Goal: Task Accomplishment & Management: Use online tool/utility

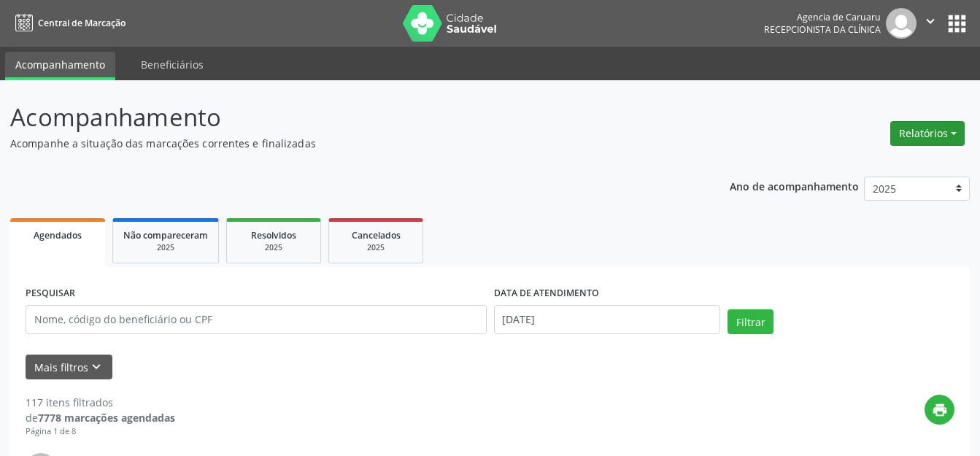
click at [922, 142] on button "Relatórios" at bounding box center [927, 133] width 74 height 25
click at [863, 166] on link "Agendamentos" at bounding box center [886, 165] width 157 height 20
select select "7"
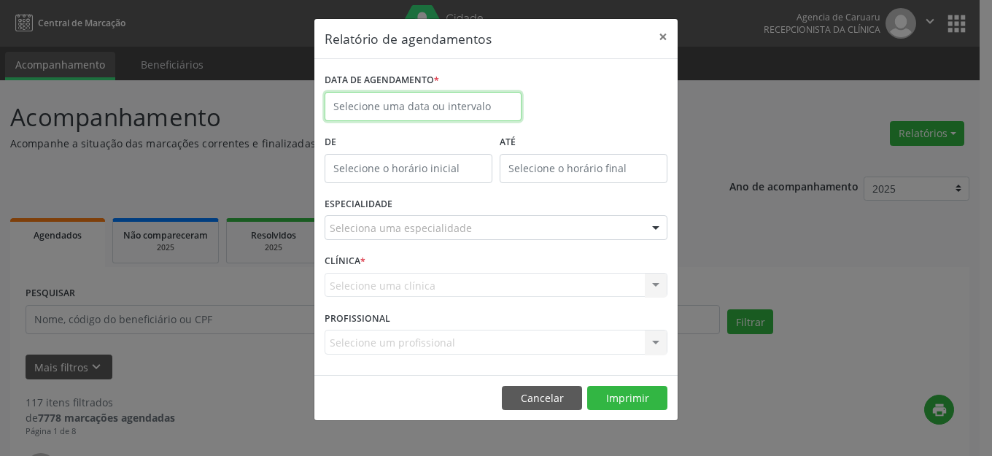
click at [420, 101] on input "text" at bounding box center [423, 106] width 197 height 29
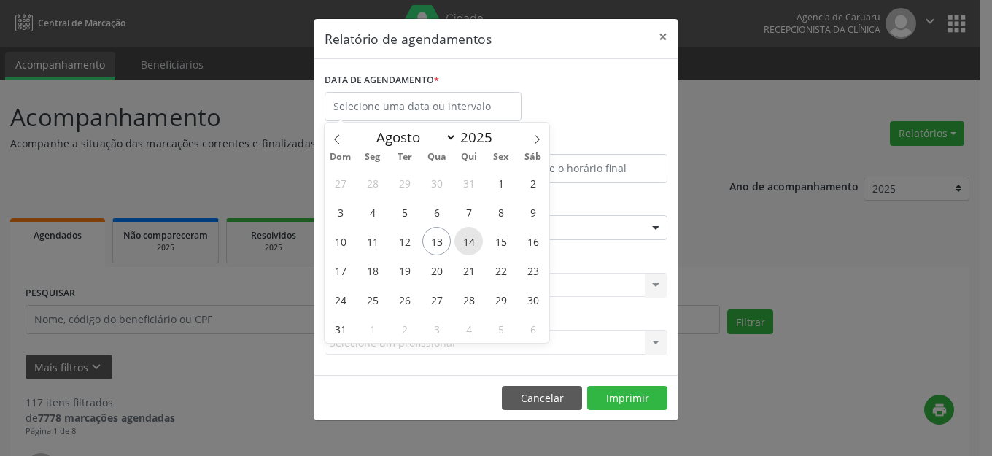
click at [469, 241] on span "14" at bounding box center [468, 241] width 28 height 28
type input "[DATE]"
click at [469, 241] on span "14" at bounding box center [468, 241] width 28 height 28
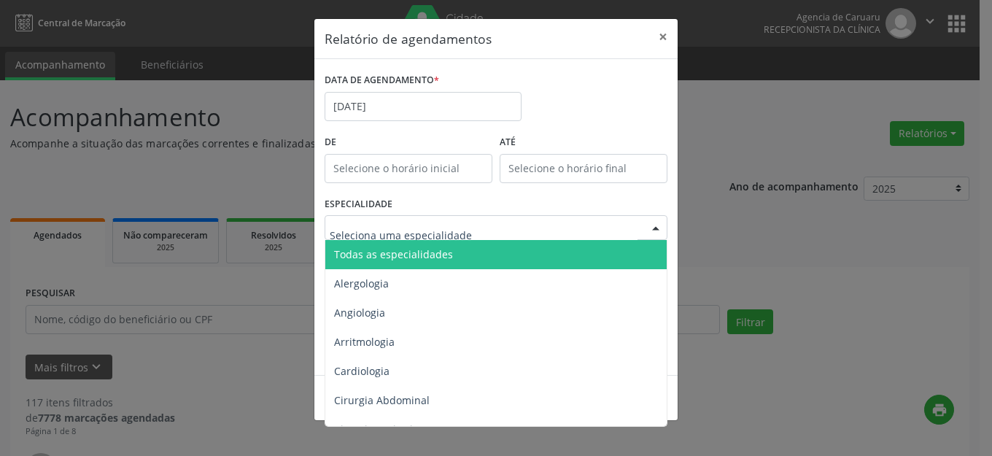
click at [458, 234] on input "text" at bounding box center [484, 234] width 308 height 29
click at [458, 250] on span "Todas as especialidades" at bounding box center [497, 254] width 344 height 29
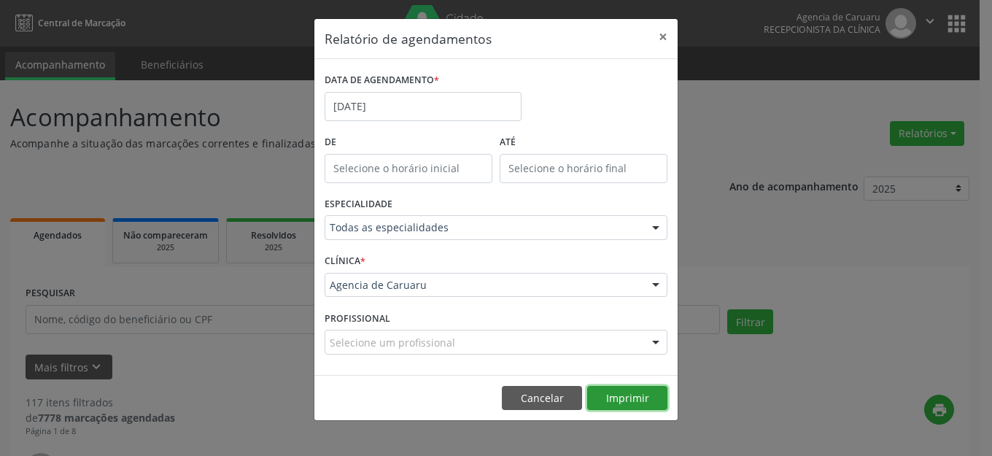
click at [638, 400] on button "Imprimir" at bounding box center [627, 398] width 80 height 25
drag, startPoint x: 662, startPoint y: 34, endPoint x: 742, endPoint y: 125, distance: 121.0
click at [662, 34] on button "×" at bounding box center [662, 37] width 29 height 36
click at [742, 125] on div "Relatório de agendamentos × DATA DE AGENDAMENTO * [DATE] De ATÉ ESPECIALIDADE T…" at bounding box center [496, 228] width 992 height 456
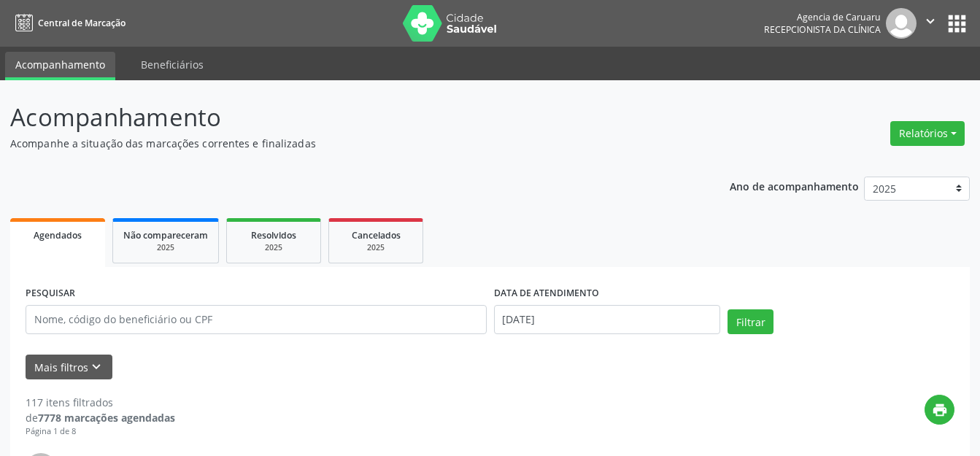
scroll to position [146, 0]
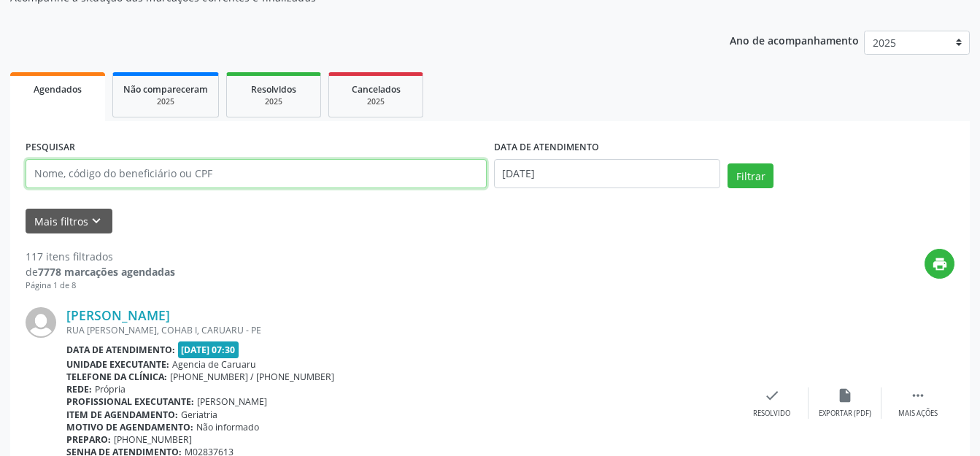
click at [250, 165] on input "text" at bounding box center [256, 173] width 461 height 29
click at [201, 171] on input "text" at bounding box center [256, 173] width 461 height 29
type input "[PERSON_NAME]"
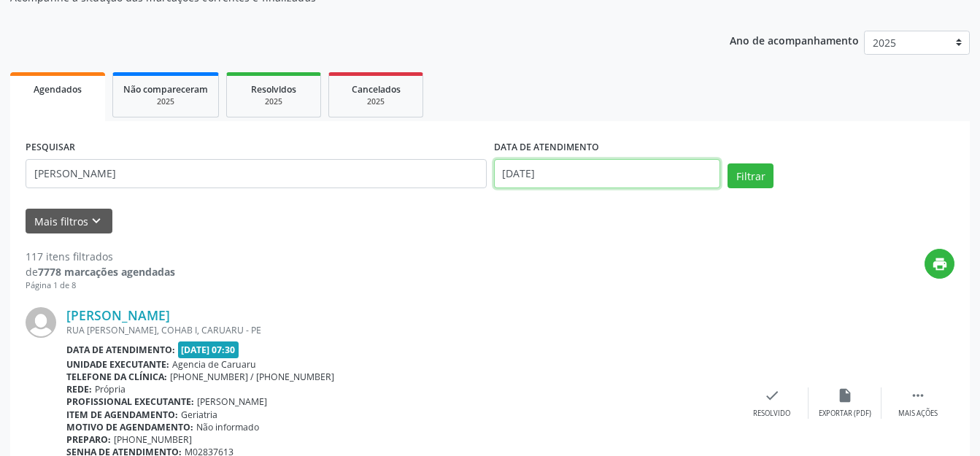
click at [629, 174] on input "[DATE]" at bounding box center [607, 173] width 227 height 29
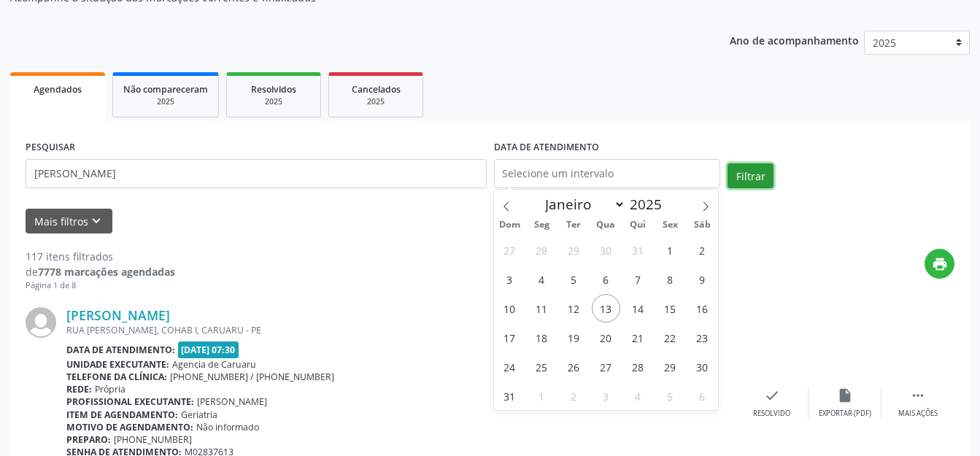
click at [770, 173] on button "Filtrar" at bounding box center [750, 175] width 46 height 25
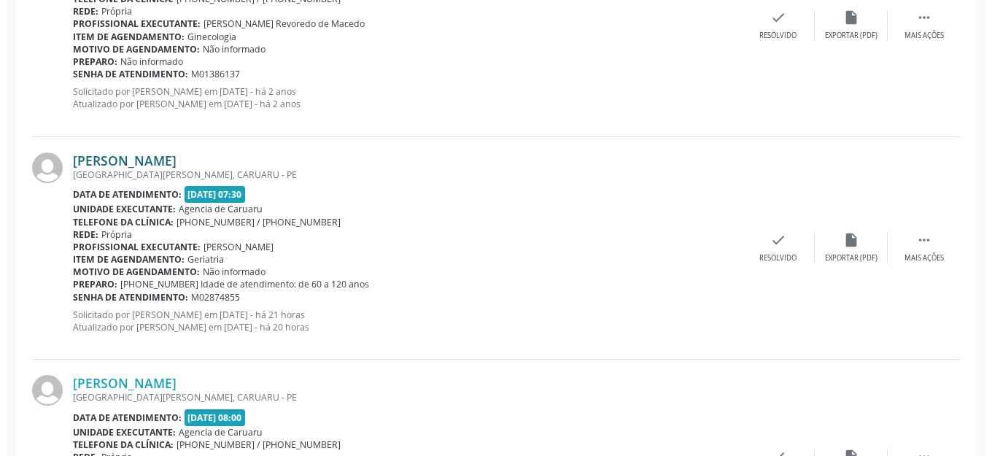
scroll to position [362, 0]
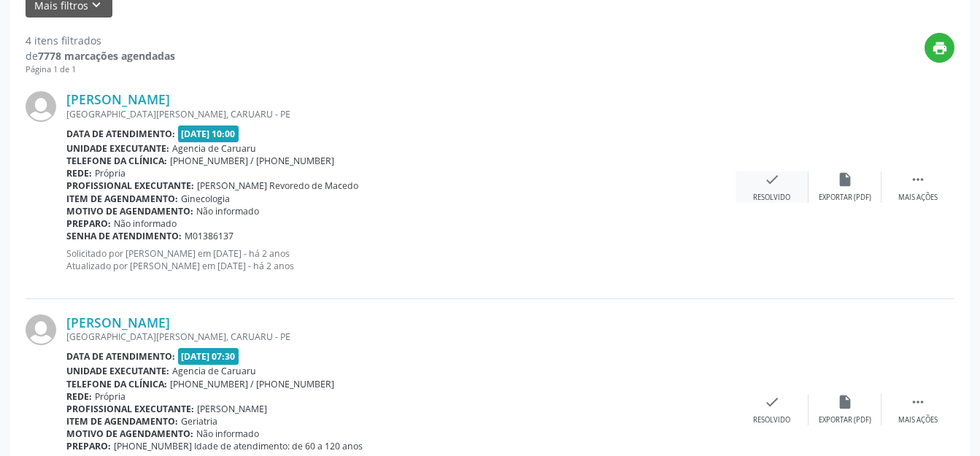
click at [778, 190] on div "check Resolvido" at bounding box center [771, 186] width 73 height 31
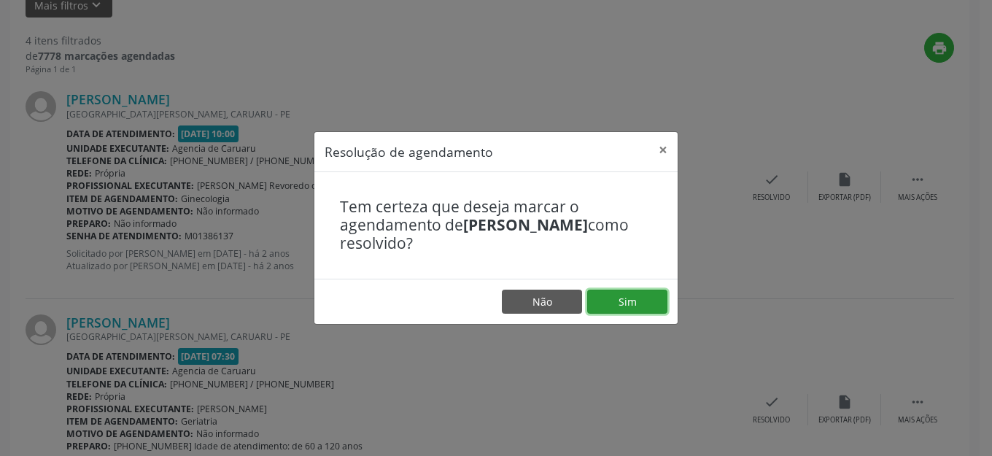
click at [608, 313] on button "Sim" at bounding box center [627, 302] width 80 height 25
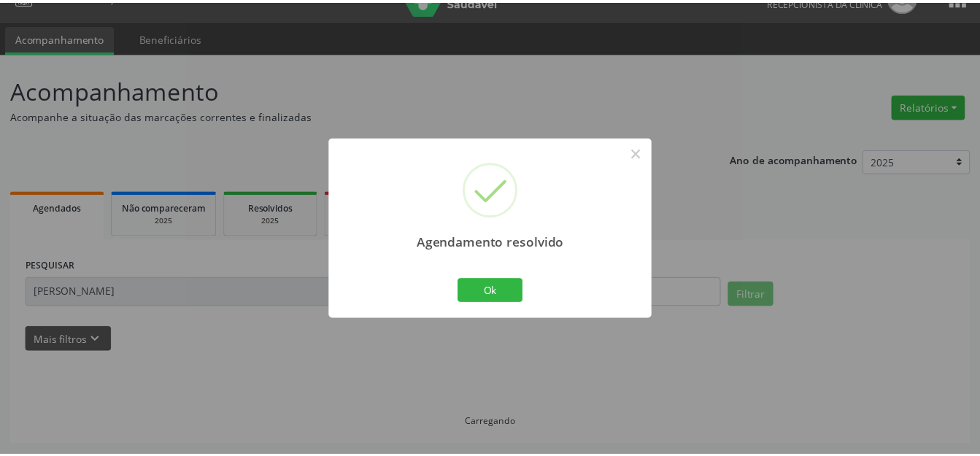
scroll to position [27, 0]
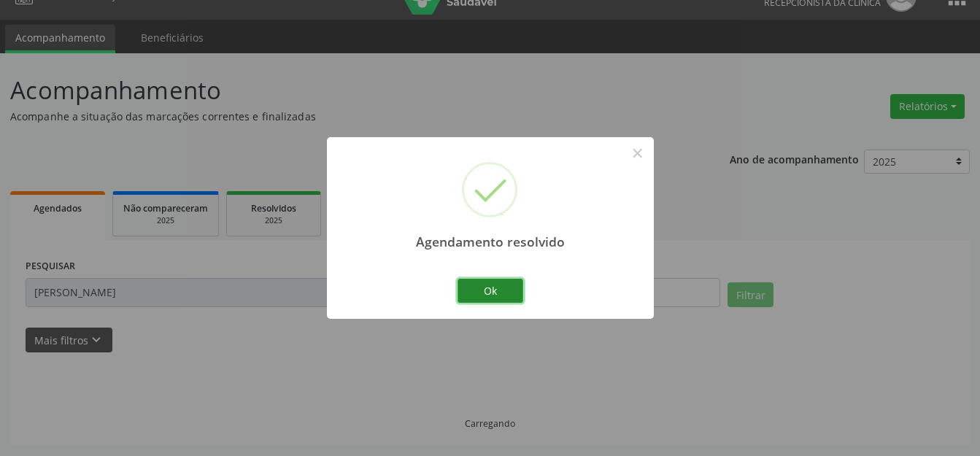
click at [505, 296] on button "Ok" at bounding box center [490, 291] width 66 height 25
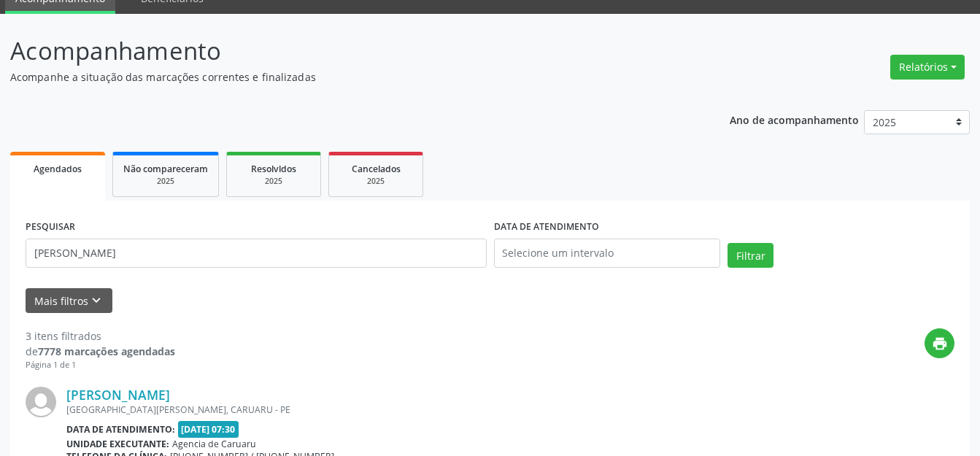
scroll to position [0, 0]
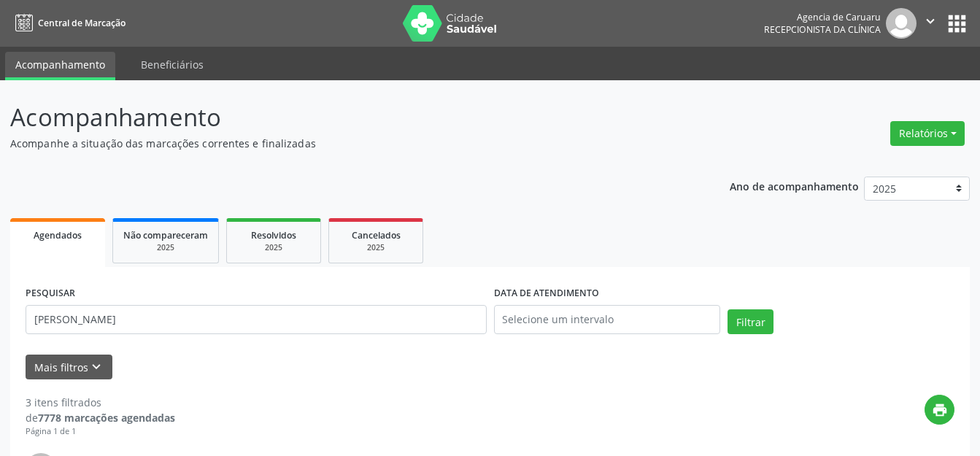
click at [969, 138] on div "Relatórios Agendamentos Procedimentos realizados" at bounding box center [927, 133] width 85 height 35
click at [931, 133] on button "Relatórios" at bounding box center [927, 133] width 74 height 25
click at [858, 155] on link "Agendamentos" at bounding box center [886, 165] width 157 height 20
select select "7"
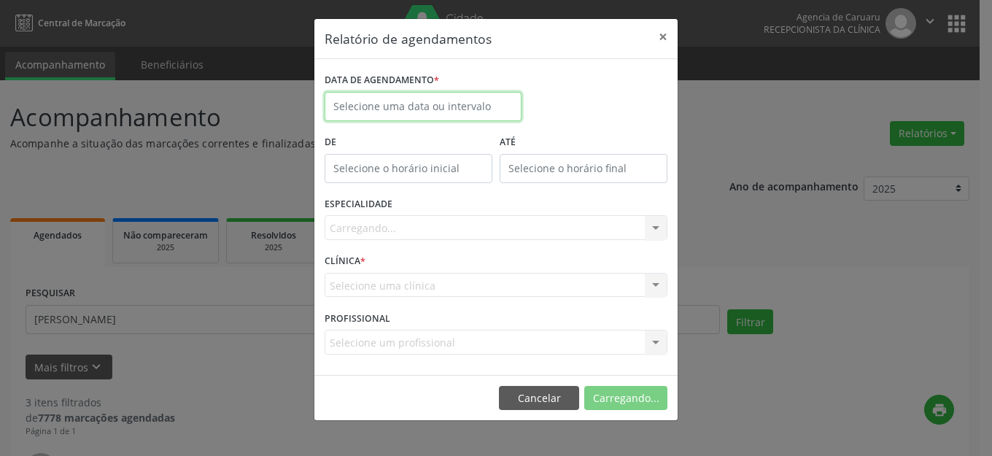
click at [484, 101] on input "text" at bounding box center [423, 106] width 197 height 29
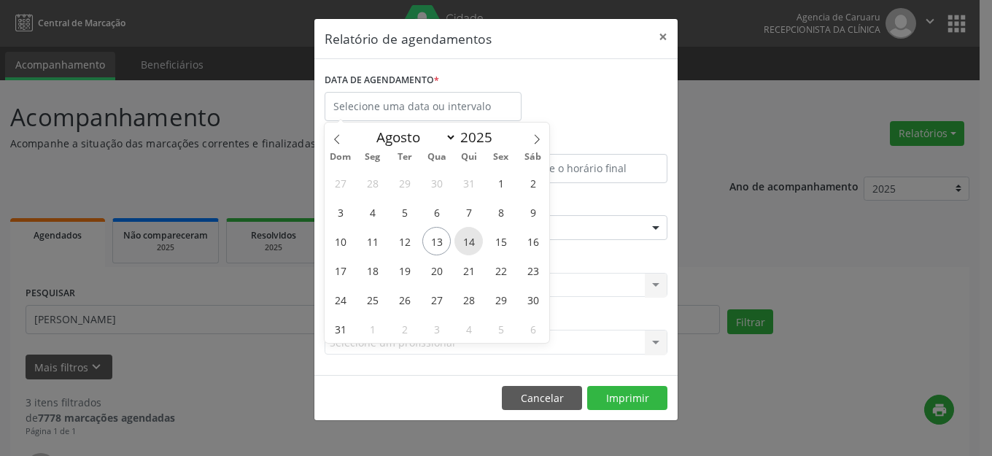
click at [462, 237] on span "14" at bounding box center [468, 241] width 28 height 28
type input "[DATE]"
click at [462, 237] on span "14" at bounding box center [468, 241] width 28 height 28
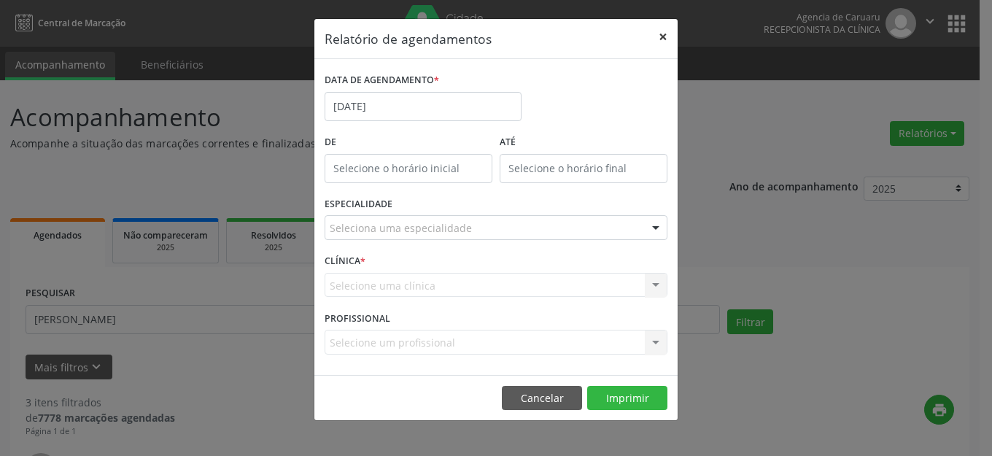
click at [662, 30] on button "×" at bounding box center [662, 37] width 29 height 36
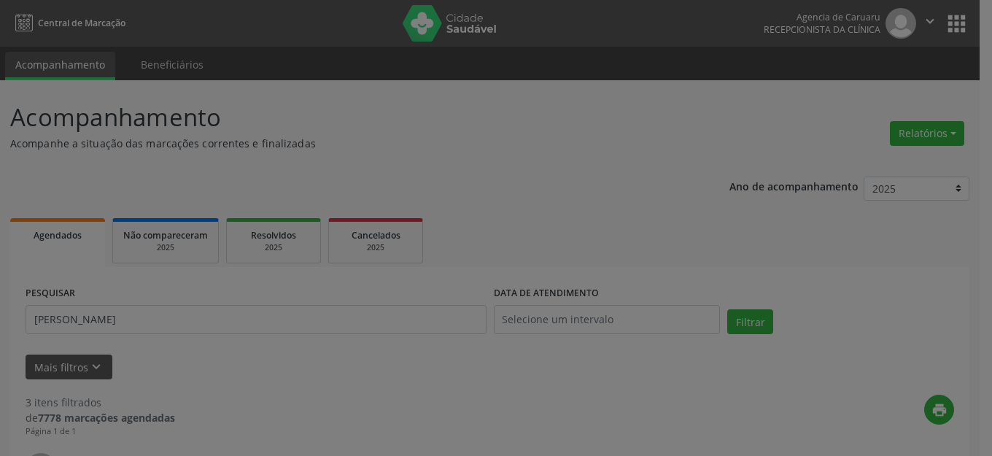
click at [923, 150] on div "Relatórios Agendamentos Procedimentos realizados" at bounding box center [927, 133] width 85 height 35
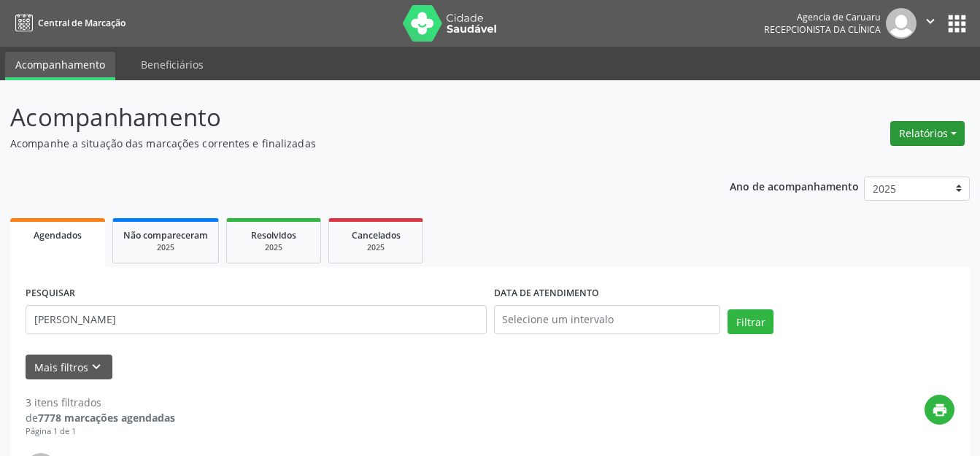
click at [918, 130] on button "Relatórios" at bounding box center [927, 133] width 74 height 25
click at [861, 160] on link "Agendamentos" at bounding box center [886, 165] width 157 height 20
select select "7"
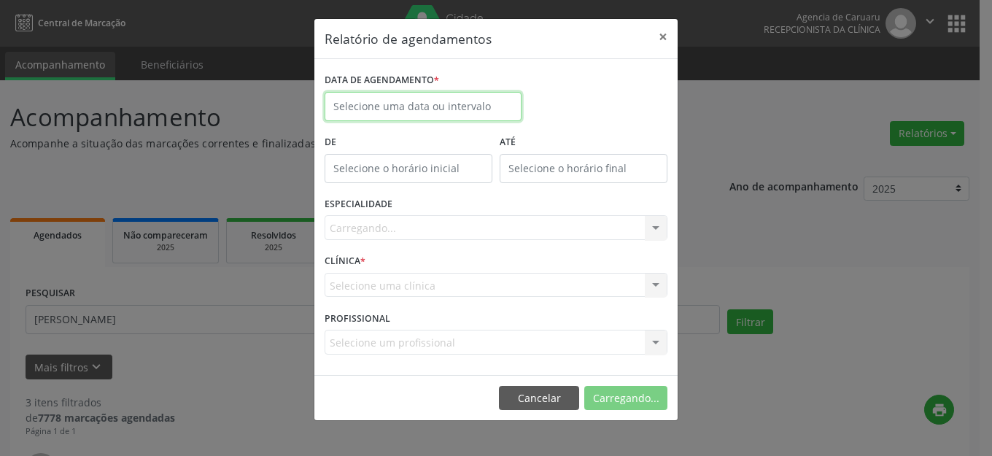
drag, startPoint x: 458, startPoint y: 112, endPoint x: 446, endPoint y: 168, distance: 57.4
click at [457, 112] on body "Central de Marcação Agencia de [GEOGRAPHIC_DATA] Recepcionista da clínica  Con…" at bounding box center [496, 228] width 992 height 456
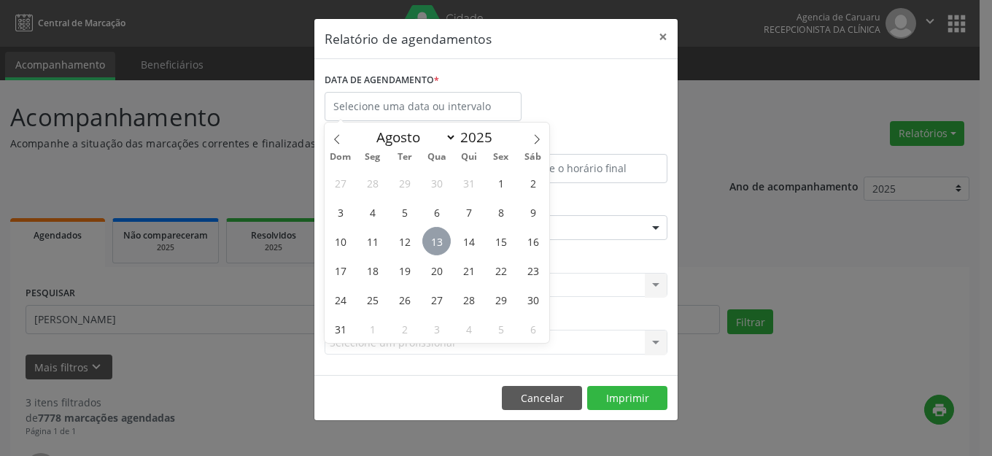
click at [431, 239] on span "13" at bounding box center [436, 241] width 28 height 28
type input "[DATE]"
click at [431, 239] on span "13" at bounding box center [436, 241] width 28 height 28
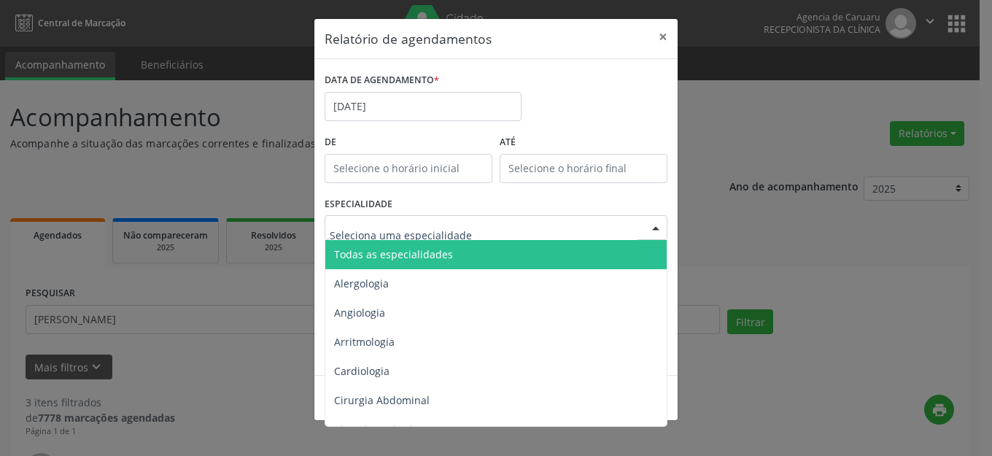
click at [454, 237] on input "text" at bounding box center [484, 234] width 308 height 29
click at [457, 247] on span "Todas as especialidades" at bounding box center [497, 254] width 344 height 29
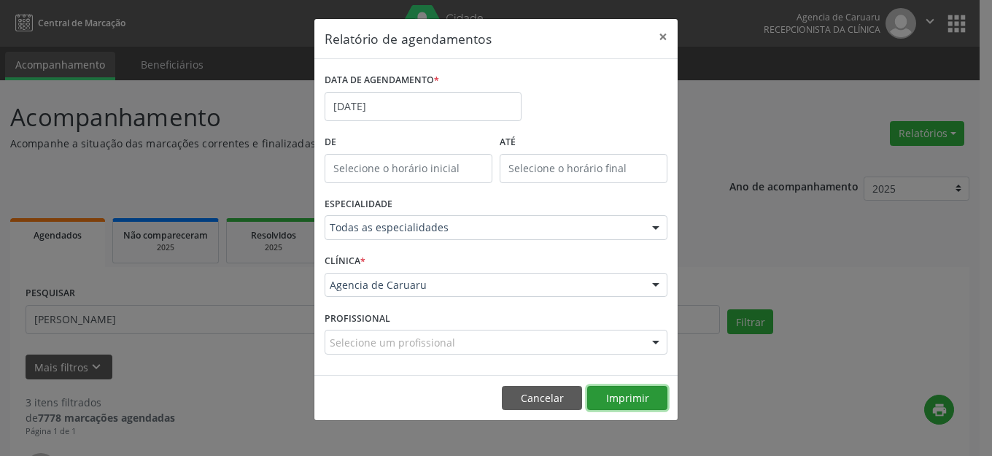
click at [637, 389] on button "Imprimir" at bounding box center [627, 398] width 80 height 25
click at [666, 37] on button "×" at bounding box center [662, 37] width 29 height 36
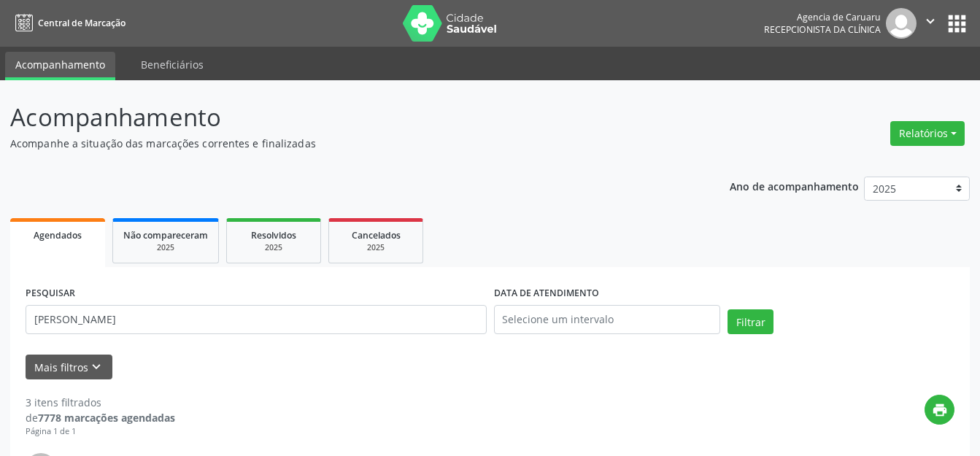
drag, startPoint x: 120, startPoint y: 319, endPoint x: 0, endPoint y: 289, distance: 124.2
